Goal: Task Accomplishment & Management: Manage account settings

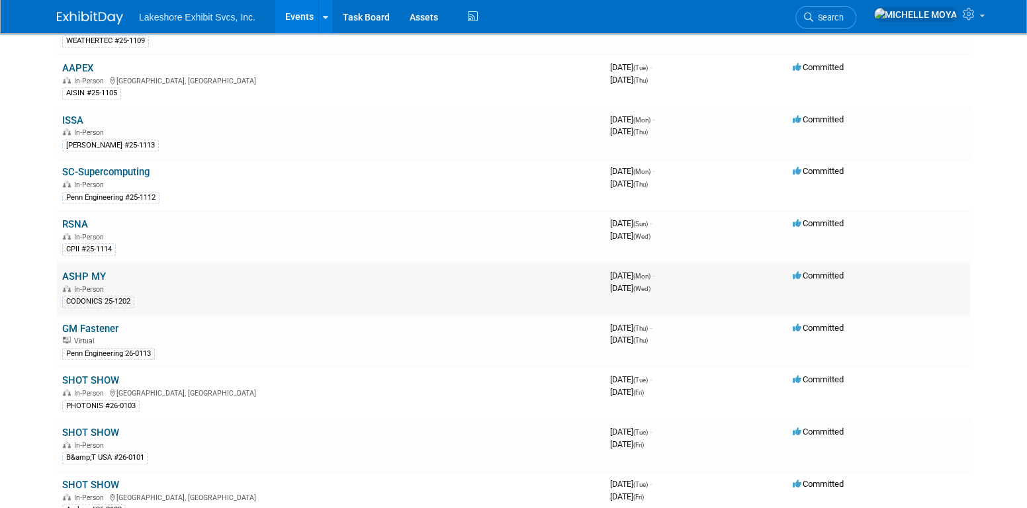
click at [89, 271] on link "ASHP MY" at bounding box center [84, 277] width 44 height 12
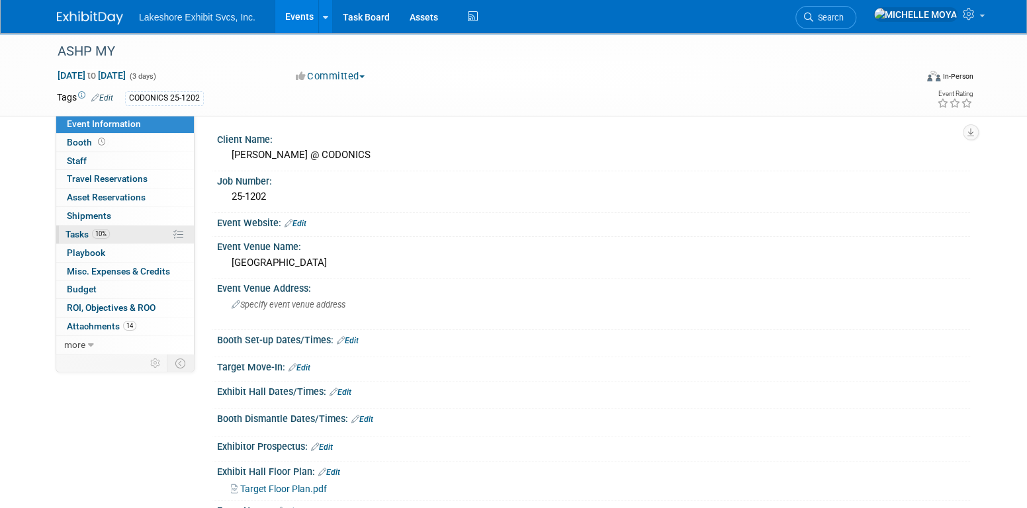
click at [121, 228] on link "10% Tasks 10%" at bounding box center [125, 235] width 138 height 18
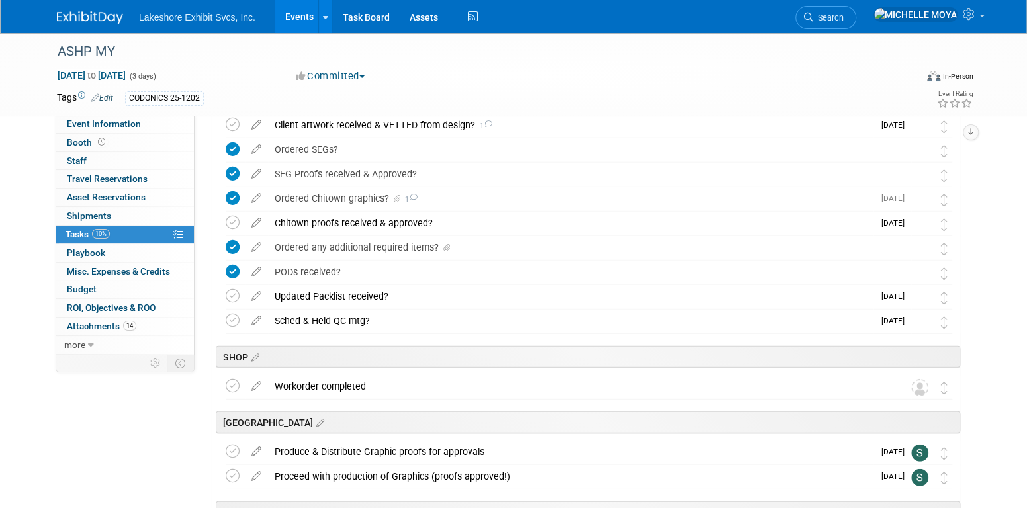
scroll to position [1918, 0]
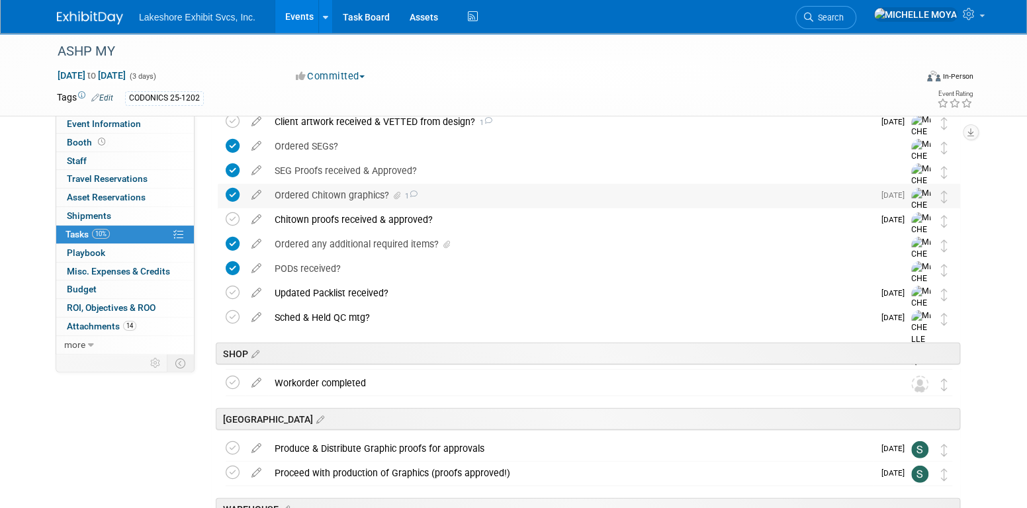
click at [363, 192] on div "Ordered Chitown graphics? 1" at bounding box center [570, 195] width 605 height 22
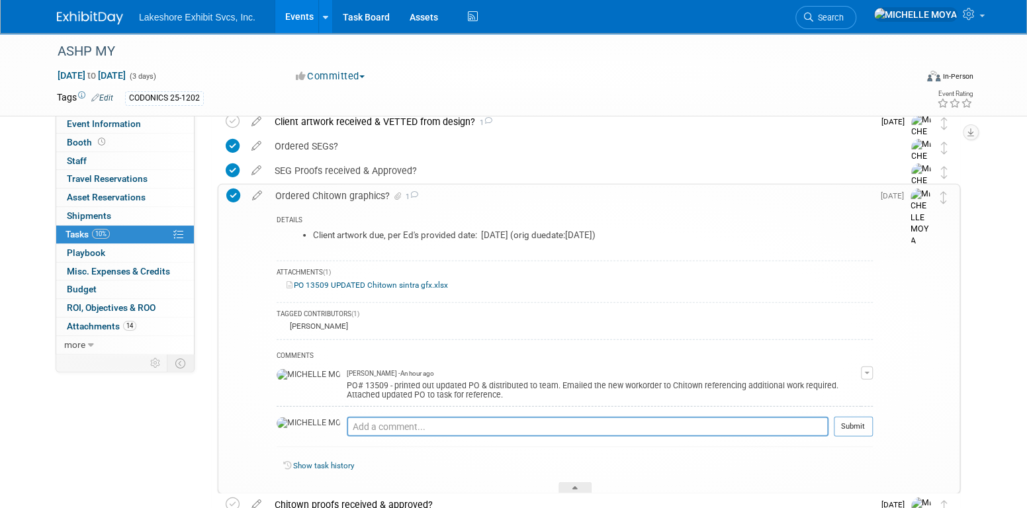
click at [363, 192] on div "Ordered Chitown graphics? 1" at bounding box center [571, 196] width 604 height 22
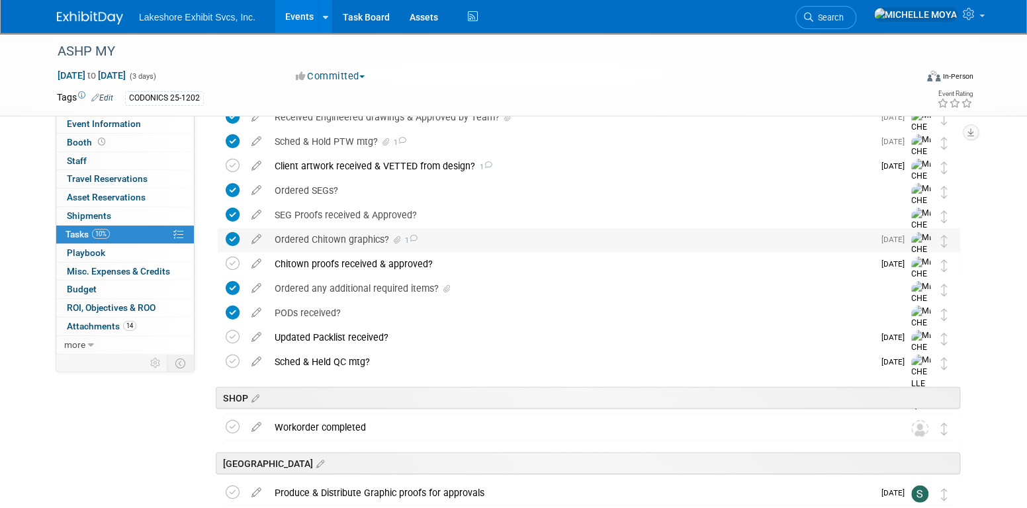
scroll to position [1786, 0]
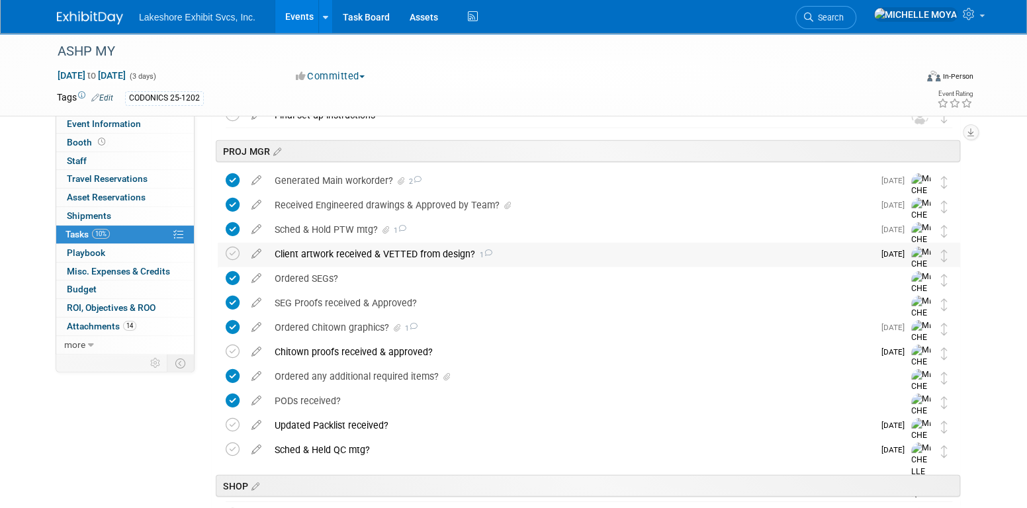
click at [367, 252] on div "Client artwork received & VETTED from design? 1" at bounding box center [570, 254] width 605 height 22
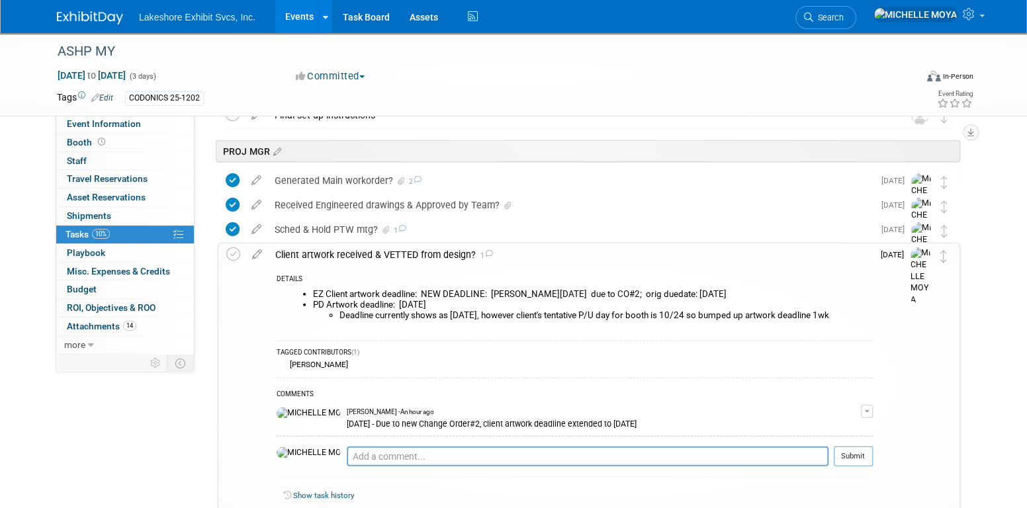
click at [367, 252] on div "Client artwork received & VETTED from design? 1" at bounding box center [571, 254] width 604 height 22
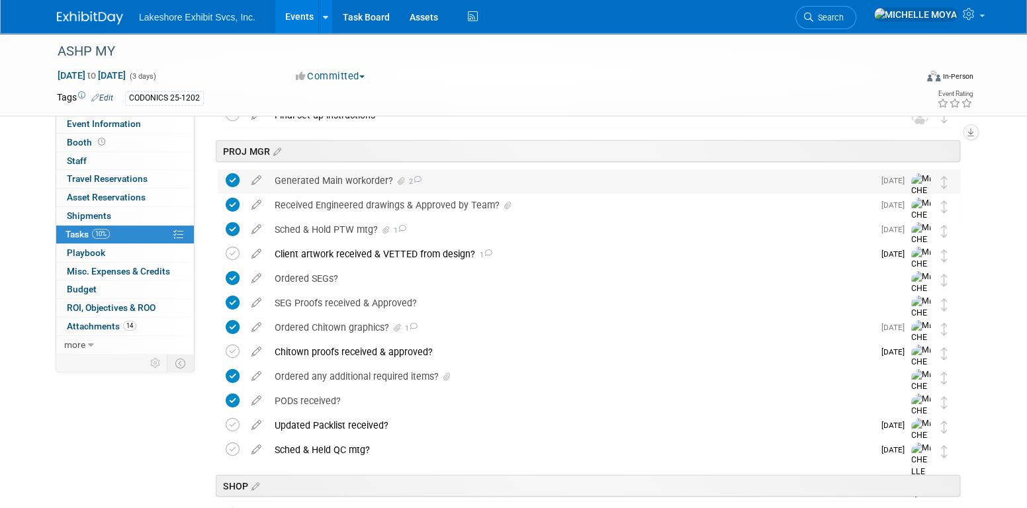
click at [357, 184] on div "Generated Main workorder? 2" at bounding box center [570, 180] width 605 height 22
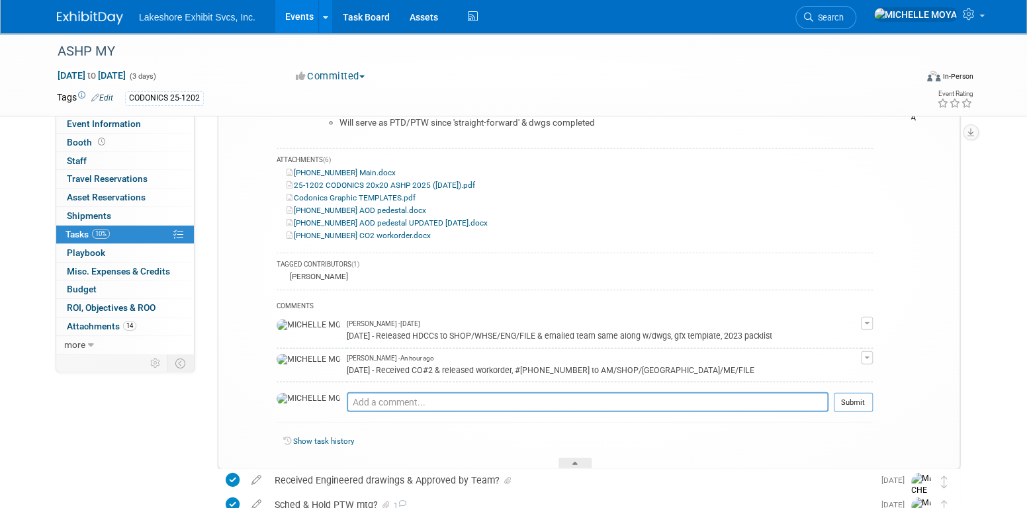
scroll to position [1918, 0]
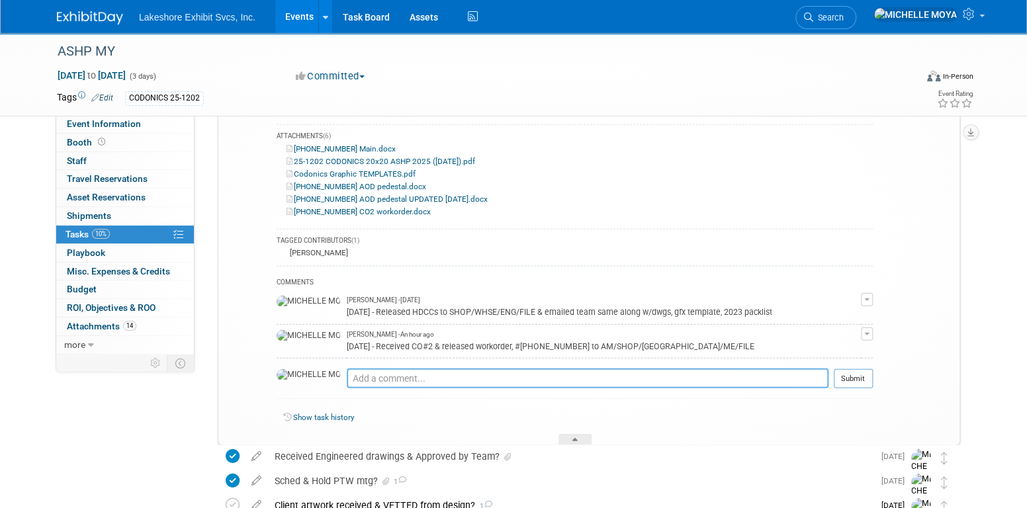
click at [435, 378] on textarea at bounding box center [588, 378] width 482 height 20
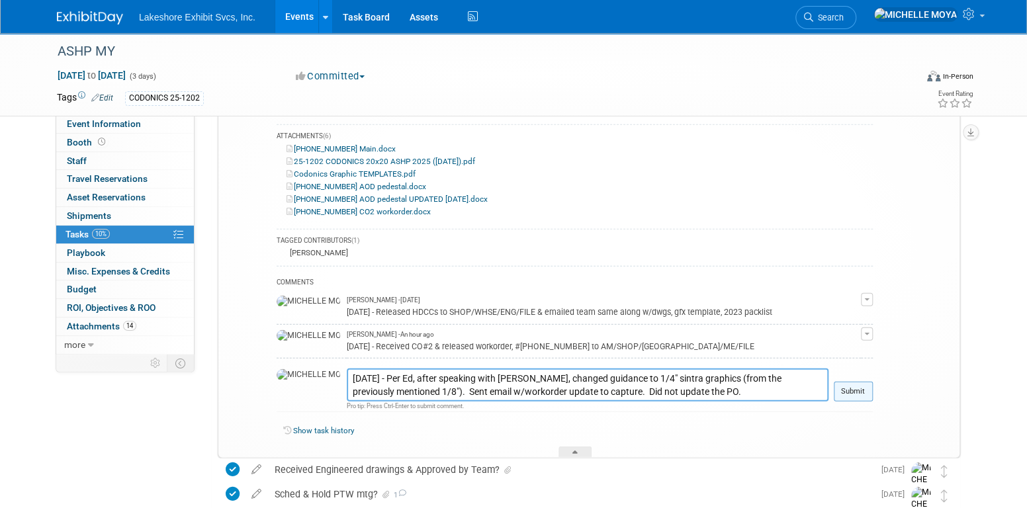
type textarea "[DATE] - Per Ed, after speaking with [PERSON_NAME], changed guidance to 1/4" si…"
click at [852, 386] on button "Submit" at bounding box center [853, 392] width 39 height 20
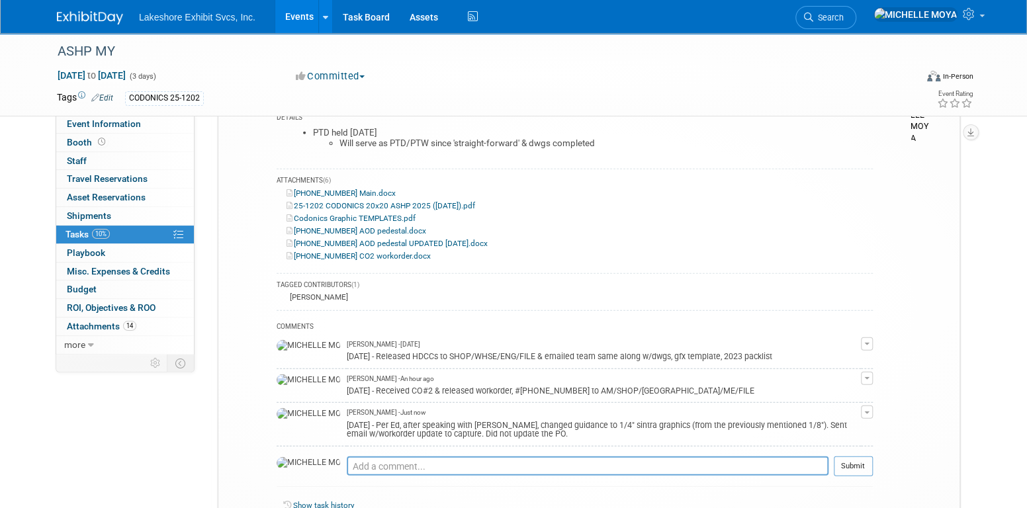
scroll to position [1786, 0]
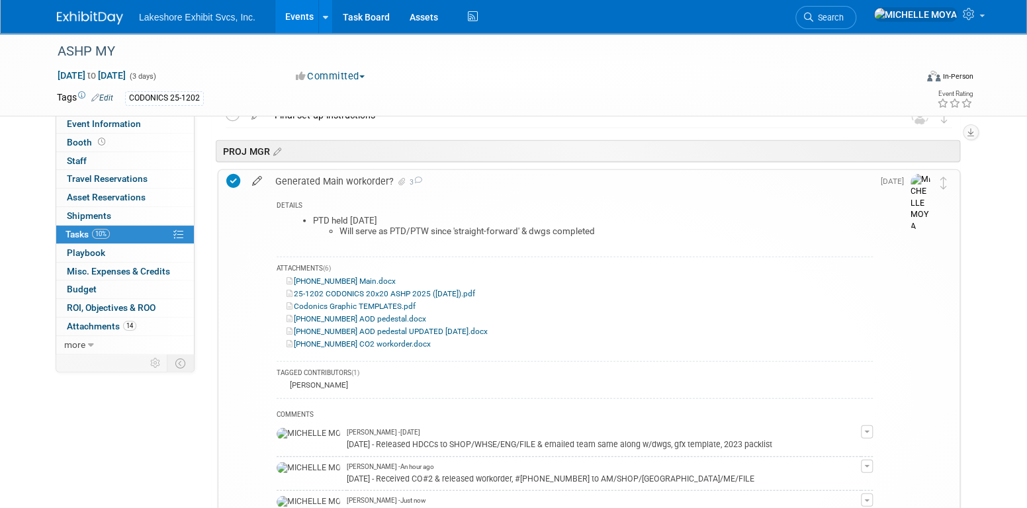
click at [257, 182] on icon at bounding box center [256, 178] width 23 height 17
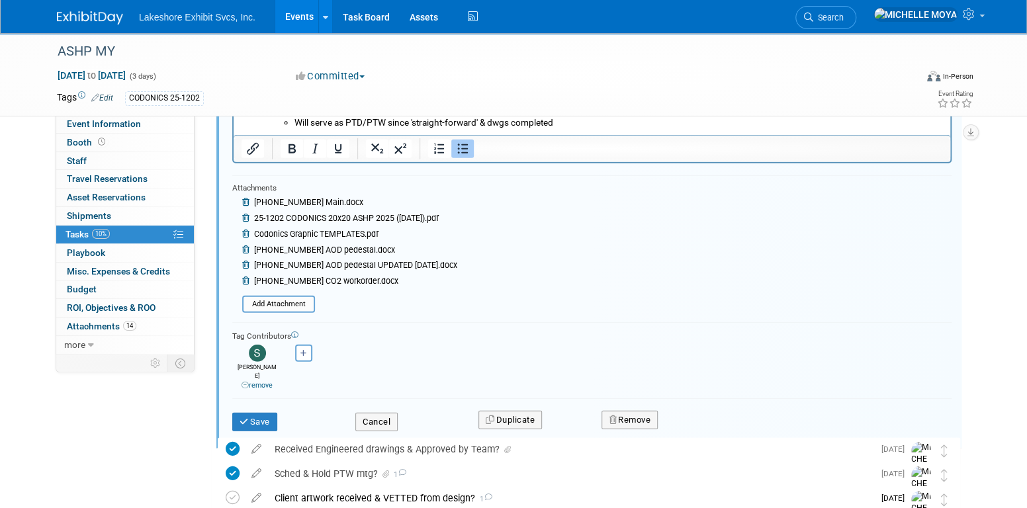
scroll to position [2026, 0]
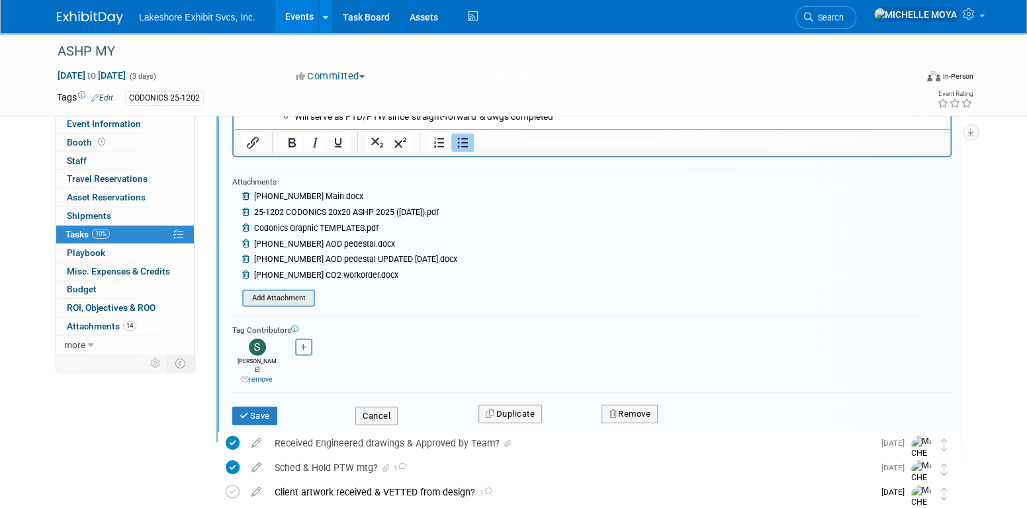
click at [283, 294] on input "file" at bounding box center [246, 298] width 135 height 15
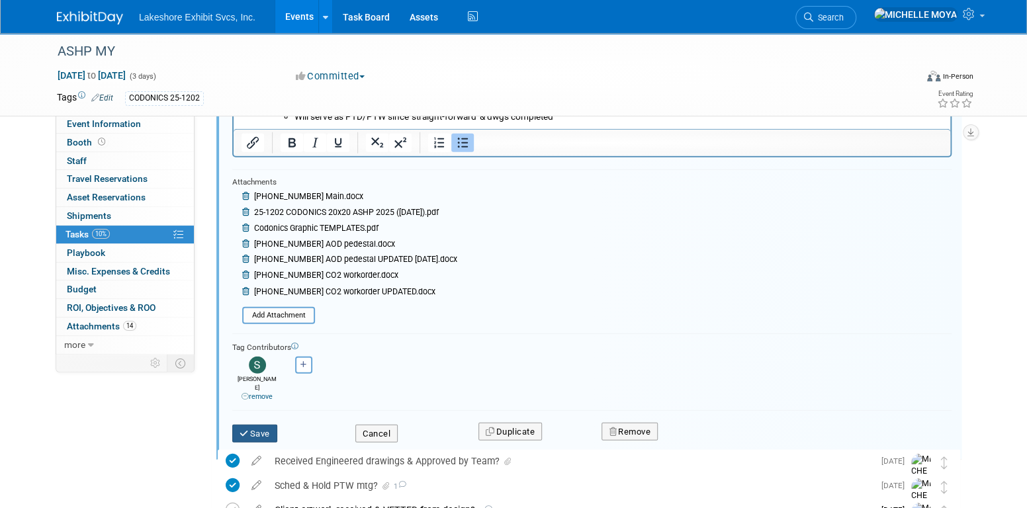
click at [265, 425] on button "Save" at bounding box center [254, 434] width 45 height 19
